Goal: Obtain resource: Obtain resource

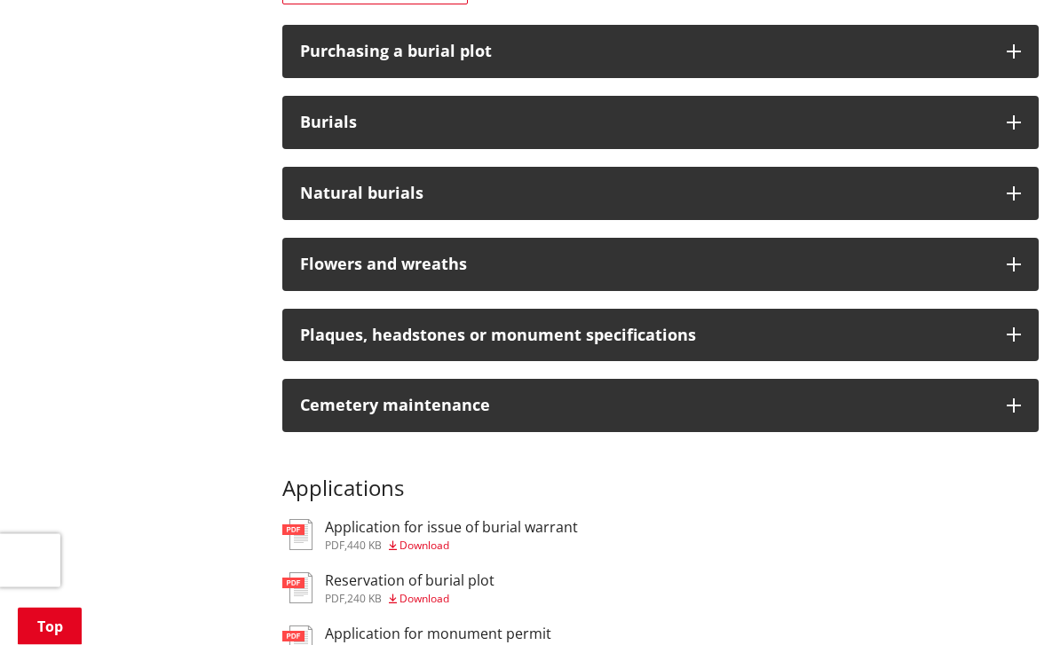
scroll to position [591, 0]
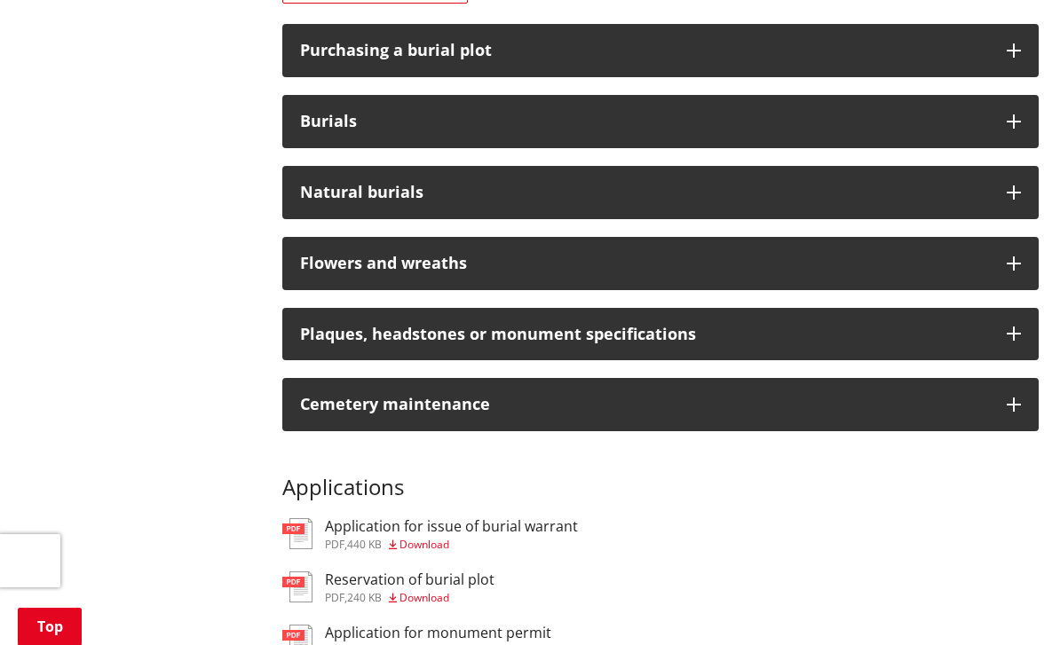
click at [305, 326] on div "Plaques, headstones or monument specifications" at bounding box center [644, 335] width 689 height 18
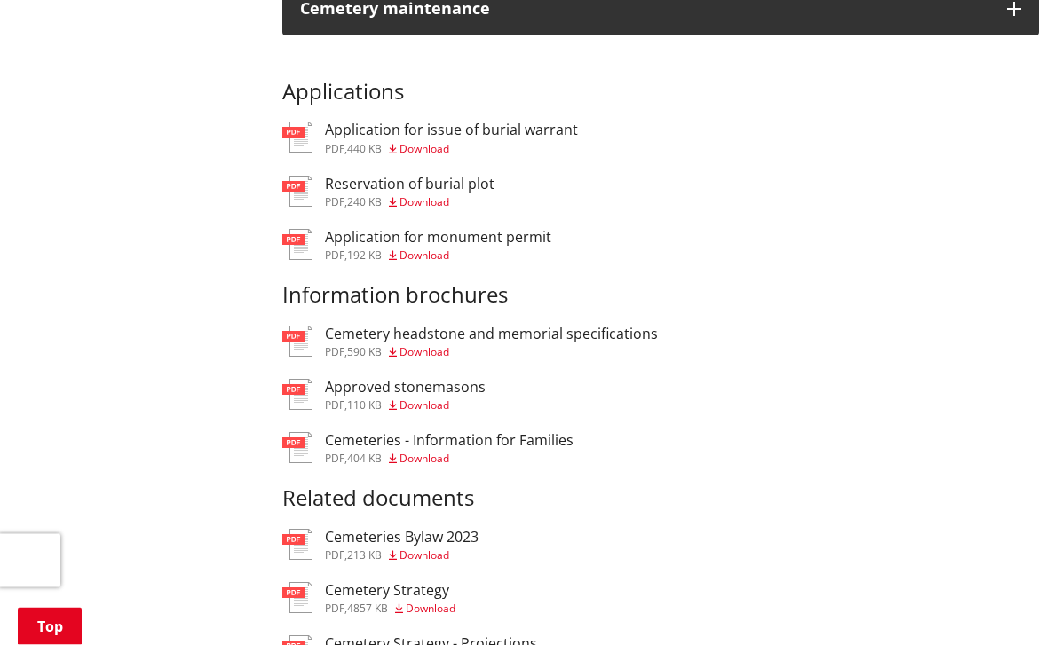
scroll to position [1507, 0]
click at [347, 326] on h3 "Cemetery headstone and memorial specifications" at bounding box center [491, 334] width 333 height 17
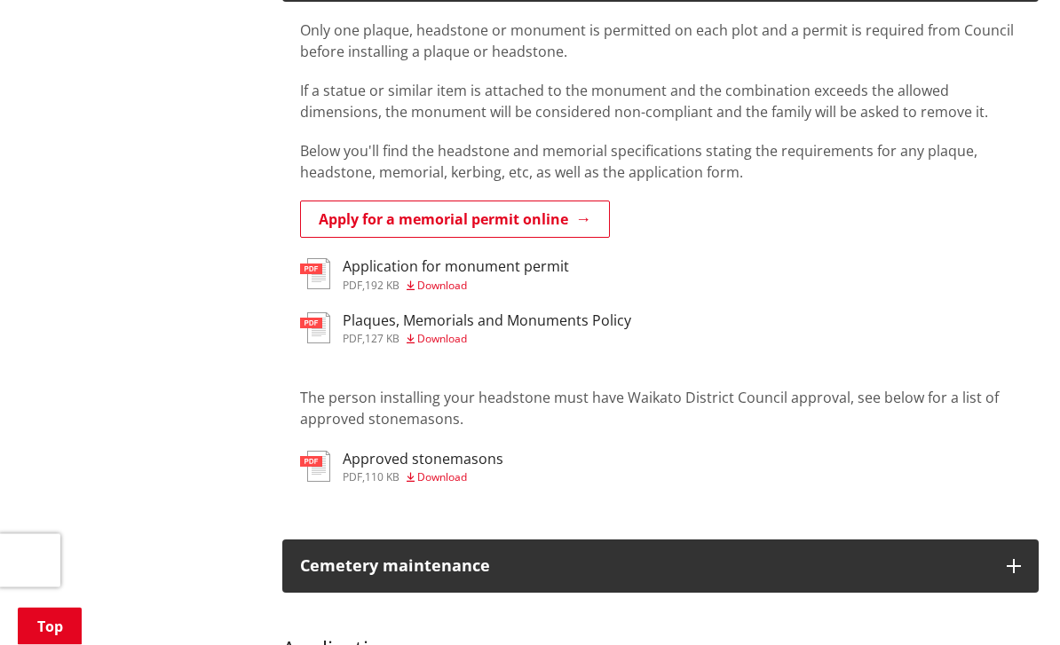
scroll to position [865, 0]
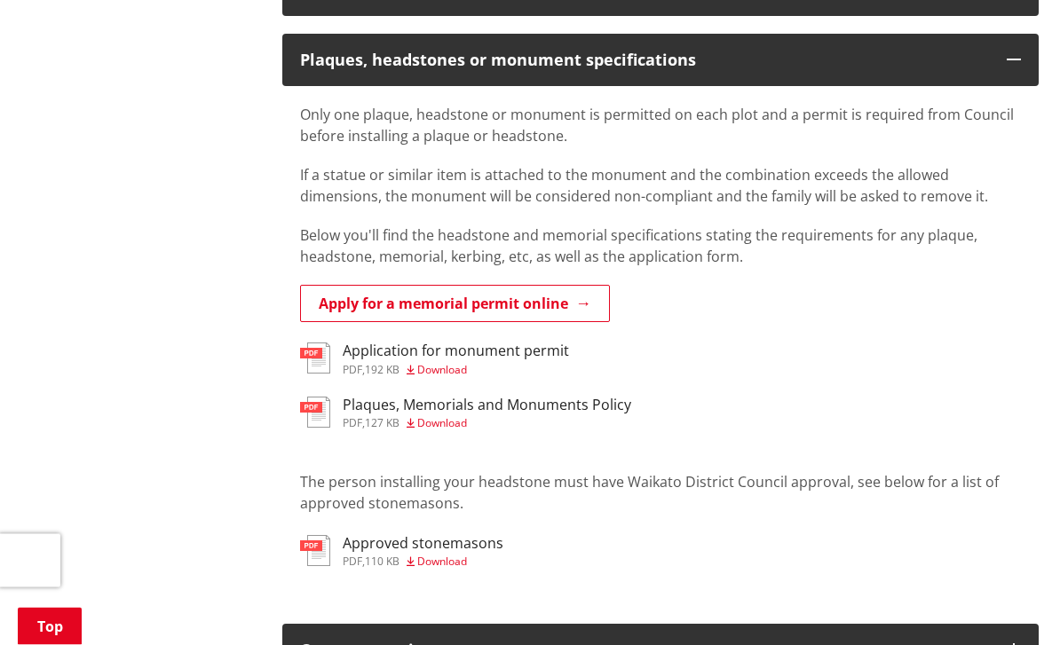
click at [348, 344] on h3 "Application for monument permit" at bounding box center [456, 352] width 226 height 17
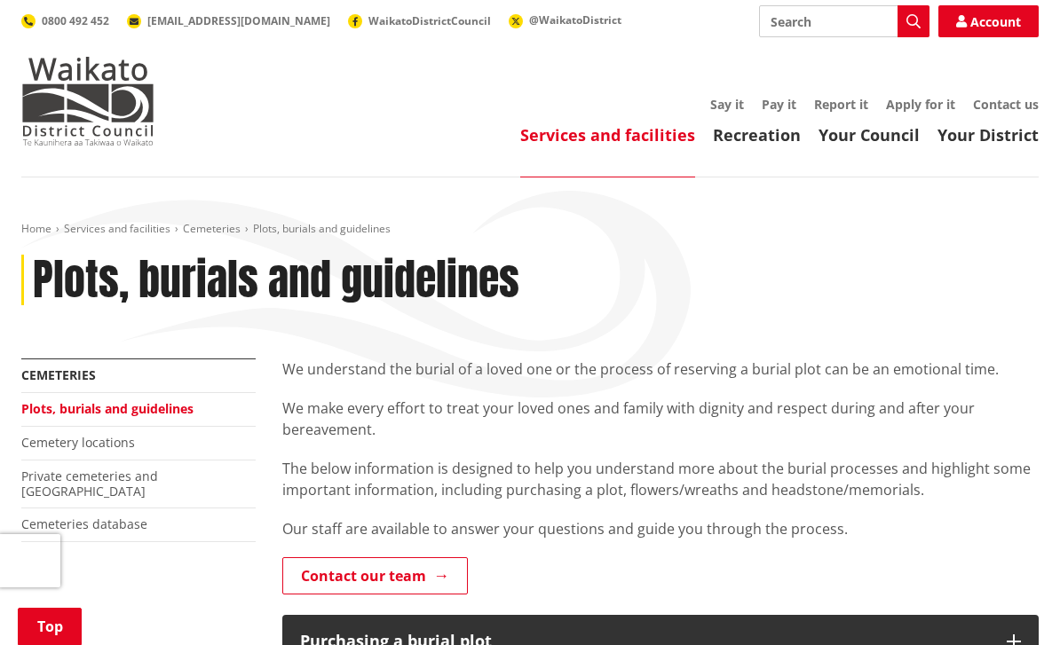
scroll to position [866, 0]
click at [80, 407] on link "Plots, burials and guidelines" at bounding box center [107, 408] width 172 height 17
click at [103, 468] on link "Private cemeteries and [GEOGRAPHIC_DATA]" at bounding box center [89, 484] width 137 height 32
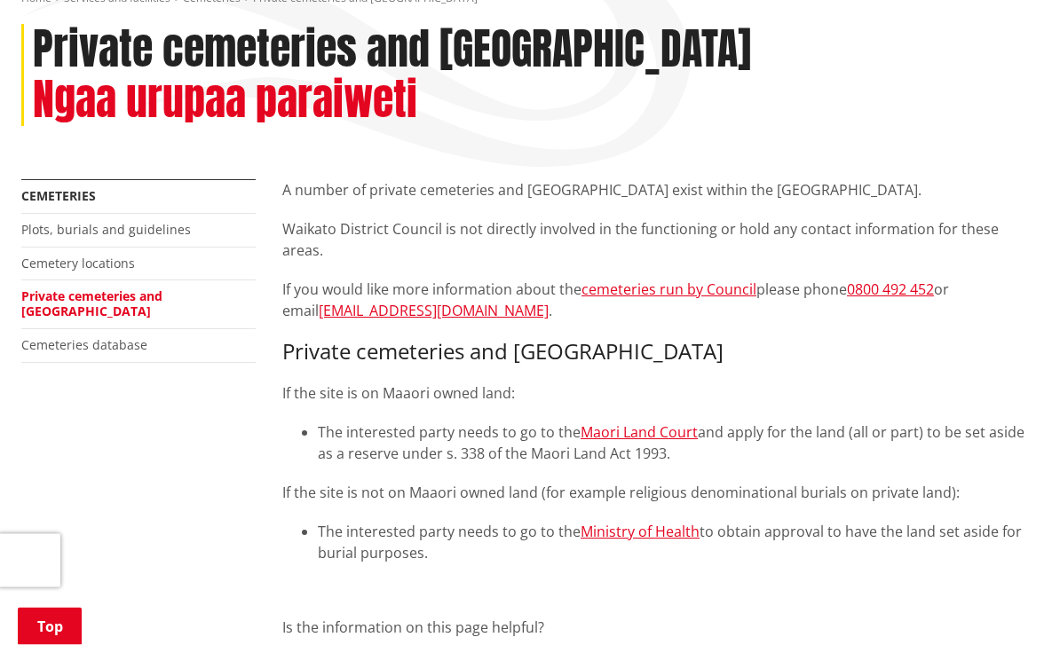
scroll to position [231, 0]
click at [87, 255] on link "Cemetery locations" at bounding box center [78, 263] width 114 height 17
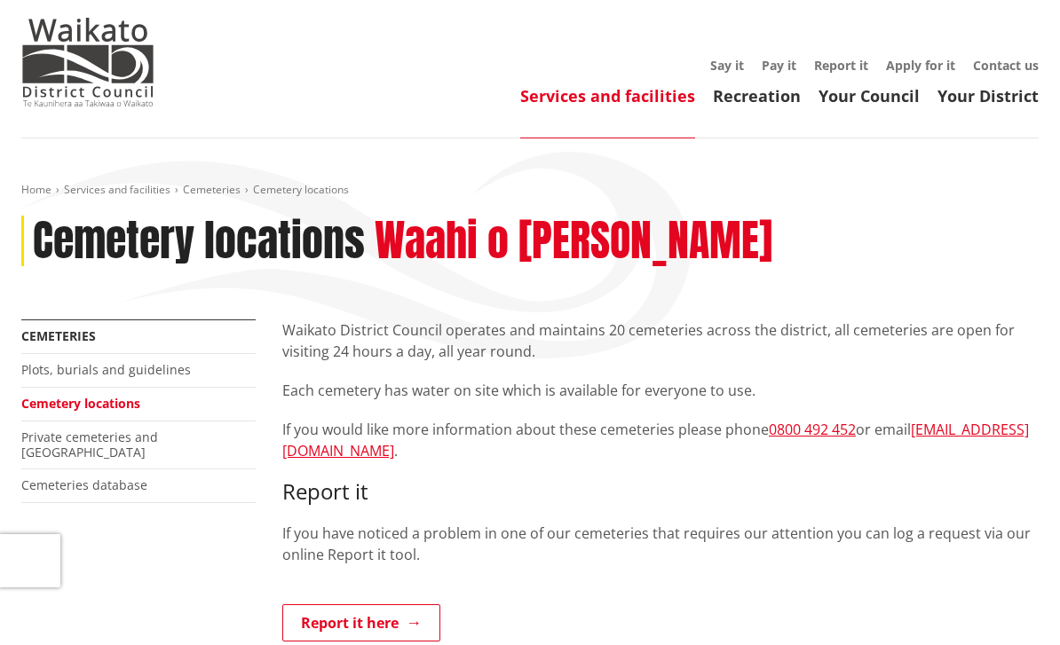
scroll to position [64, 0]
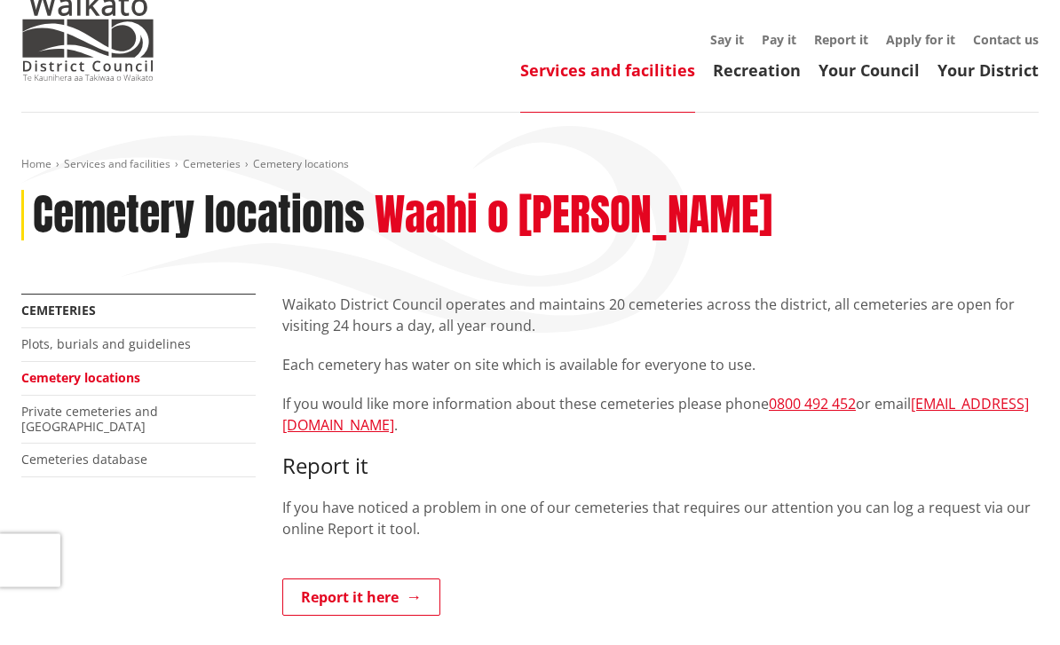
click at [83, 348] on link "Plots, burials and guidelines" at bounding box center [106, 344] width 170 height 17
